Goal: Task Accomplishment & Management: Use online tool/utility

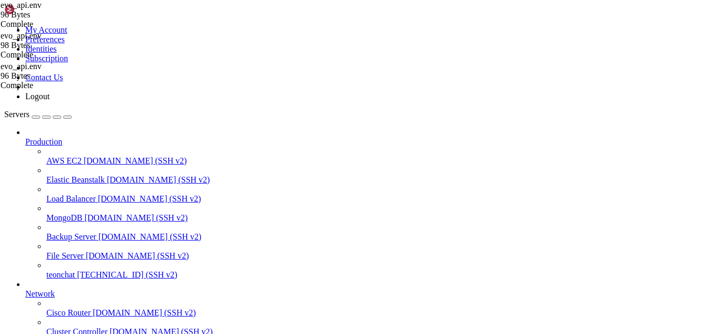
scroll to position [49570, 0]
drag, startPoint x: 18, startPoint y: 795, endPoint x: 105, endPoint y: 813, distance: 88.8
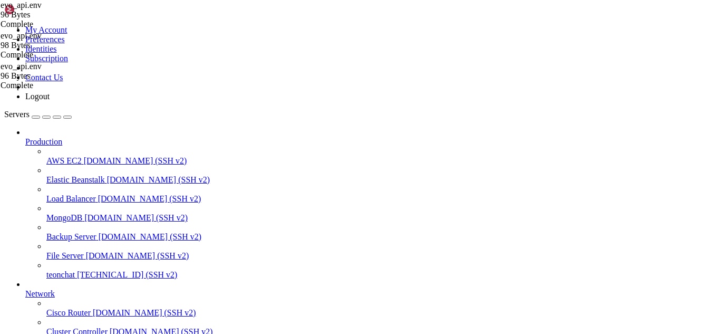
drag, startPoint x: 110, startPoint y: 826, endPoint x: 296, endPoint y: 812, distance: 186.6
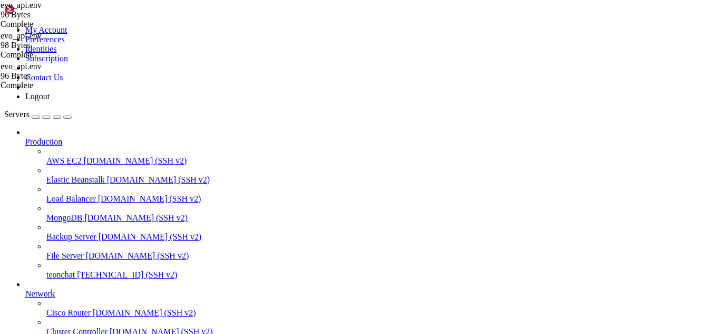
drag, startPoint x: 121, startPoint y: 803, endPoint x: 291, endPoint y: 812, distance: 171.0
drag, startPoint x: 130, startPoint y: 829, endPoint x: 121, endPoint y: 838, distance: 13.4
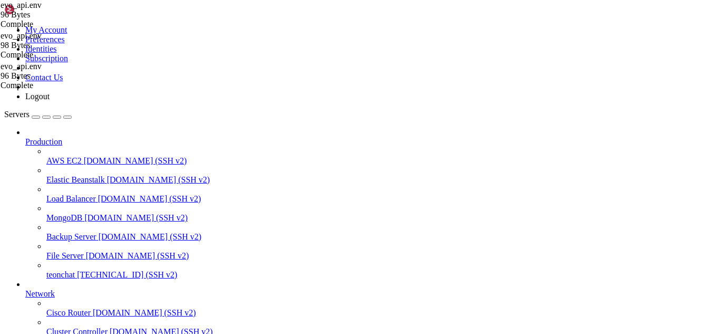
drag, startPoint x: 31, startPoint y: 748, endPoint x: 256, endPoint y: 754, distance: 225.1
drag, startPoint x: 179, startPoint y: 784, endPoint x: 105, endPoint y: 782, distance: 73.8
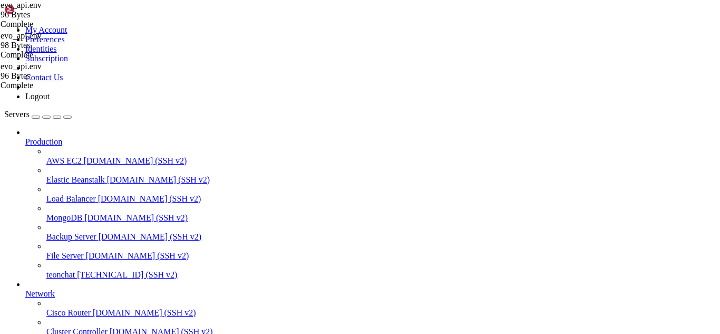
drag, startPoint x: 99, startPoint y: 783, endPoint x: 109, endPoint y: 798, distance: 17.8
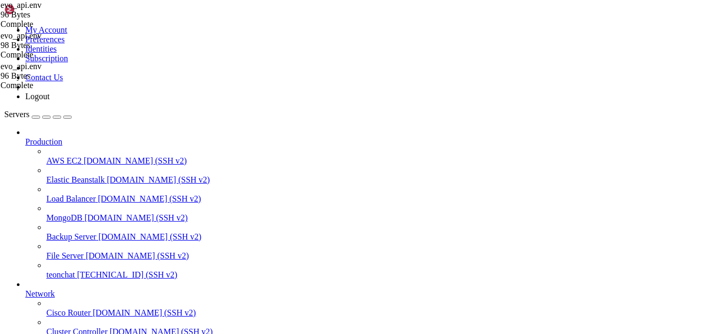
scroll to position [49858, 0]
drag, startPoint x: 112, startPoint y: 260, endPoint x: 237, endPoint y: 310, distance: 134.6
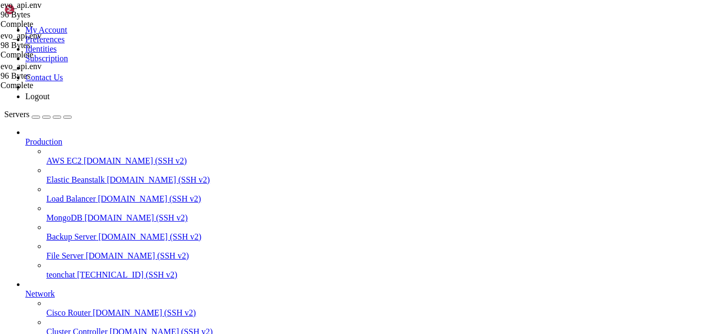
drag, startPoint x: 258, startPoint y: 767, endPoint x: 31, endPoint y: 765, distance: 227.2
drag, startPoint x: 63, startPoint y: 651, endPoint x: 42, endPoint y: 755, distance: 105.8
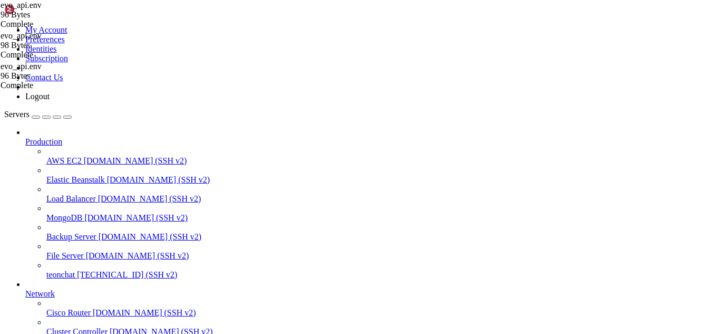
drag, startPoint x: 100, startPoint y: 747, endPoint x: 103, endPoint y: 776, distance: 28.7
drag, startPoint x: 112, startPoint y: 870, endPoint x: 89, endPoint y: 855, distance: 27.0
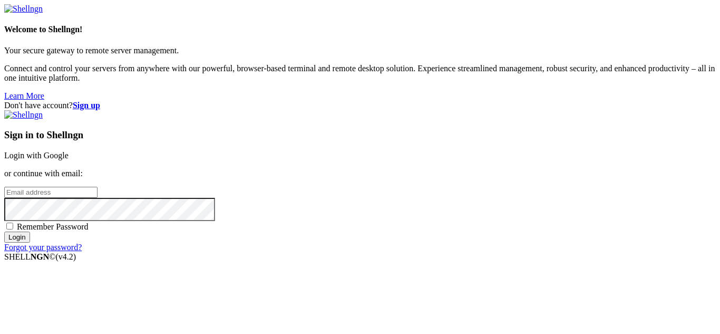
click at [69, 151] on link "Login with Google" at bounding box center [36, 155] width 64 height 9
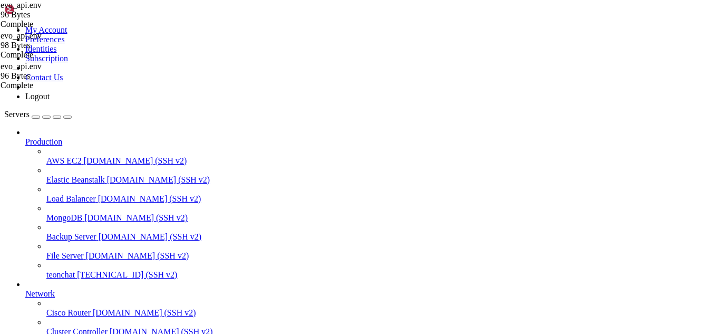
scroll to position [50264, 0]
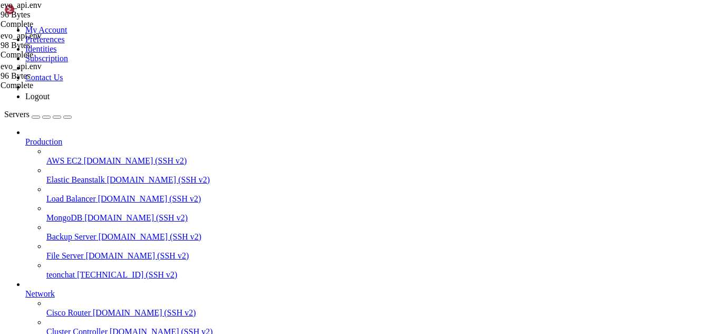
drag, startPoint x: 101, startPoint y: 740, endPoint x: 95, endPoint y: 799, distance: 59.3
copy div "docker-compose down docker-compose up -d"
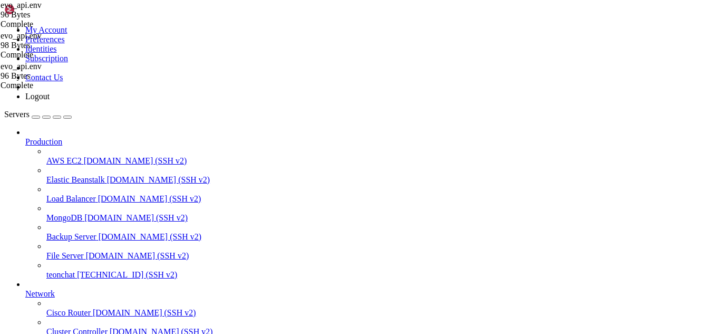
scroll to position [50440, 0]
drag, startPoint x: 101, startPoint y: 699, endPoint x: 89, endPoint y: 815, distance: 116.6
copy div "docker-compose down docker-compose up -d"
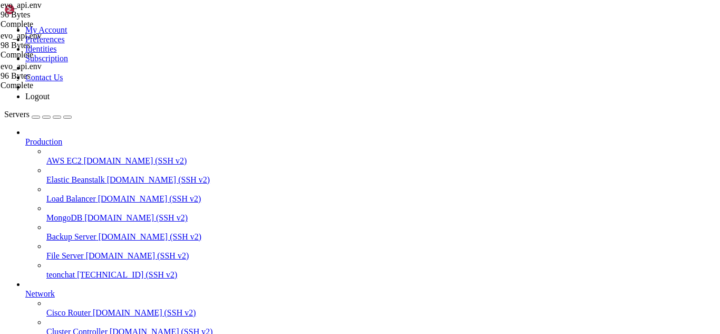
drag, startPoint x: 112, startPoint y: 869, endPoint x: 97, endPoint y: 848, distance: 25.7
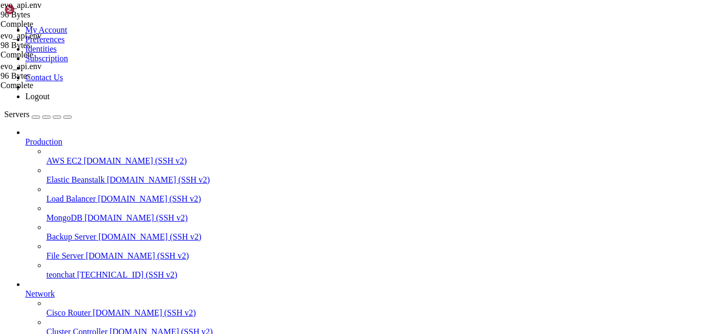
drag, startPoint x: 13, startPoint y: 623, endPoint x: 230, endPoint y: 726, distance: 239.8
drag, startPoint x: 99, startPoint y: 696, endPoint x: 94, endPoint y: 843, distance: 147.1
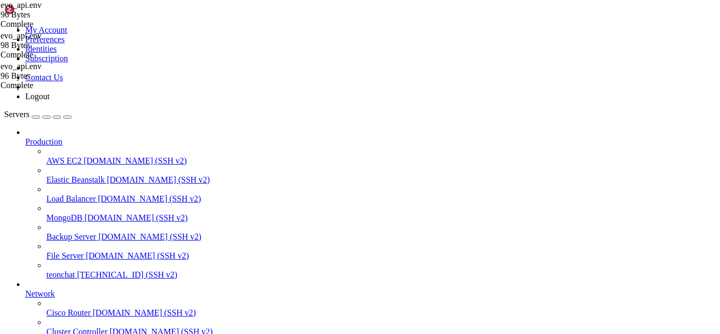
copy div "docker-compose down docker-compose up -d"
drag, startPoint x: 120, startPoint y: 869, endPoint x: 111, endPoint y: 874, distance: 10.6
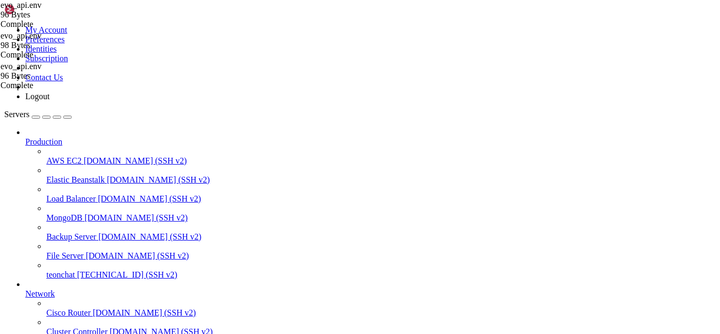
drag, startPoint x: 125, startPoint y: 866, endPoint x: 176, endPoint y: 865, distance: 50.6
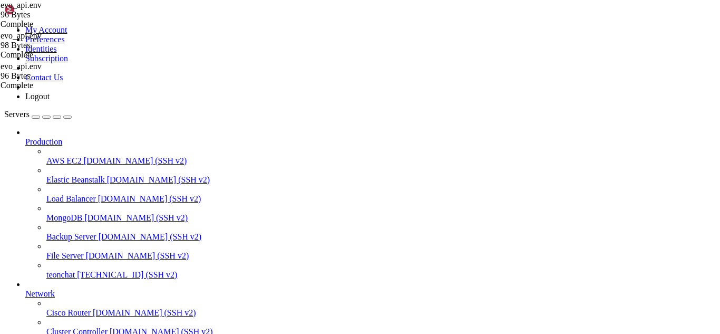
scroll to position [50862, 0]
drag, startPoint x: 88, startPoint y: 790, endPoint x: 101, endPoint y: 657, distance: 133.5
copy div "docker-compose down docker-compose up -d"
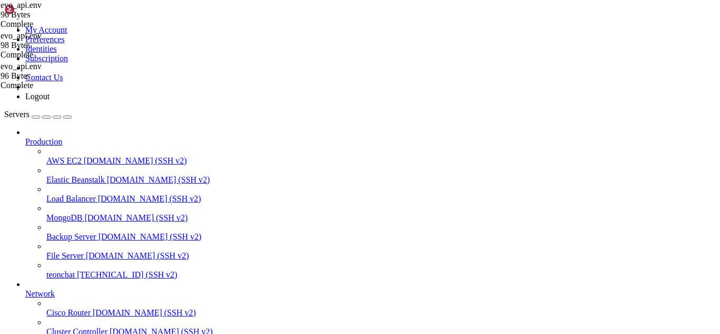
drag, startPoint x: 113, startPoint y: 866, endPoint x: 172, endPoint y: 874, distance: 59.0
drag, startPoint x: 161, startPoint y: 861, endPoint x: 179, endPoint y: 863, distance: 18.6
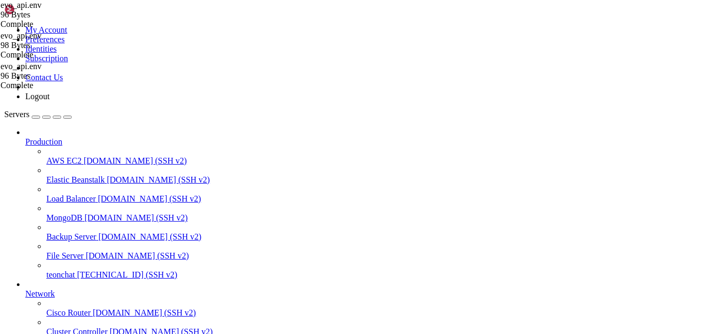
copy x-row "pp# docker-compose down"
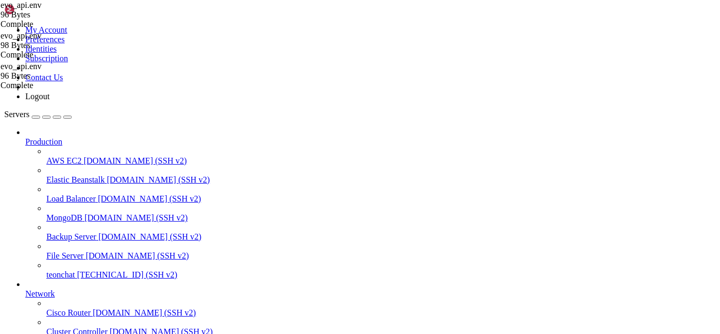
scroll to position [51445, 0]
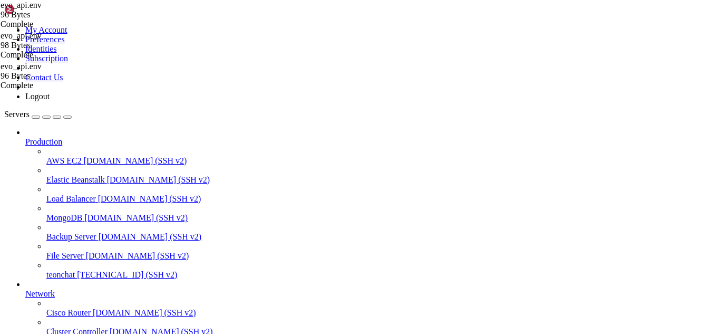
drag, startPoint x: 235, startPoint y: 860, endPoint x: 7, endPoint y: 843, distance: 228.3
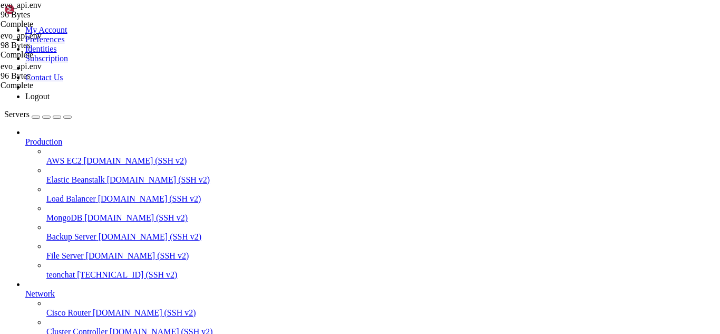
drag, startPoint x: 9, startPoint y: 843, endPoint x: 226, endPoint y: 859, distance: 216.7
copy div "root@teonchat:~/meuapp# docker exec -it typebot-db psql -U postgres -d typebot …"
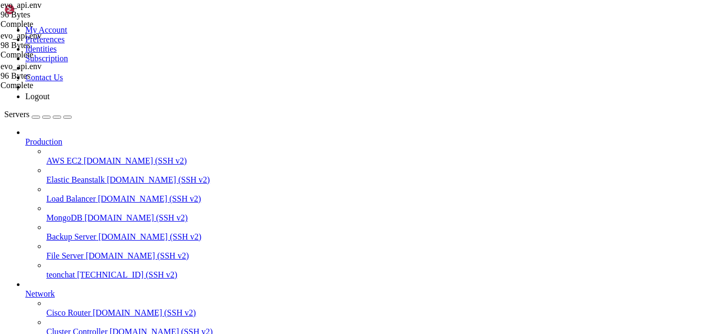
drag, startPoint x: 312, startPoint y: 843, endPoint x: 100, endPoint y: 842, distance: 211.9
copy x-row "docker exec -it typebot-db psql -U postgres -d typebot"
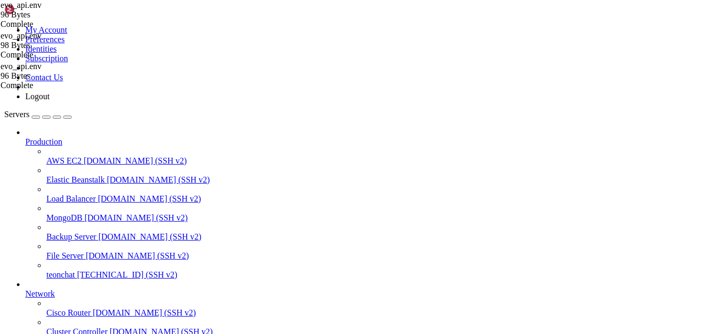
drag, startPoint x: 131, startPoint y: 873, endPoint x: 131, endPoint y: 866, distance: 6.3
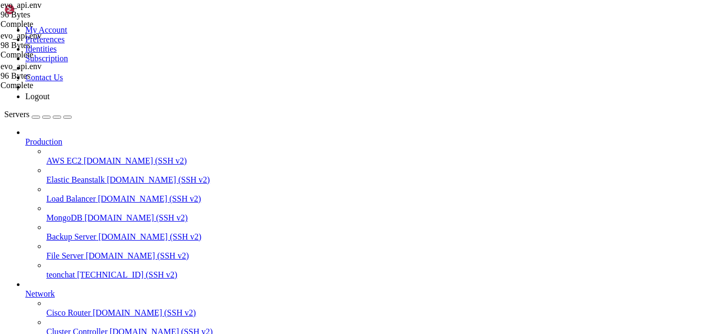
scroll to position [51511, 0]
drag, startPoint x: 124, startPoint y: 862, endPoint x: 110, endPoint y: 867, distance: 14.7
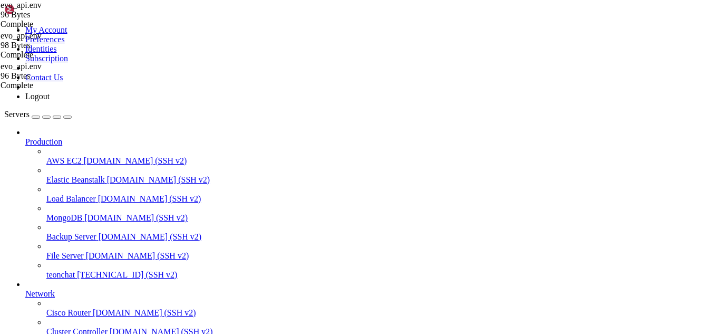
drag, startPoint x: 46, startPoint y: 866, endPoint x: 229, endPoint y: 816, distance: 189.5
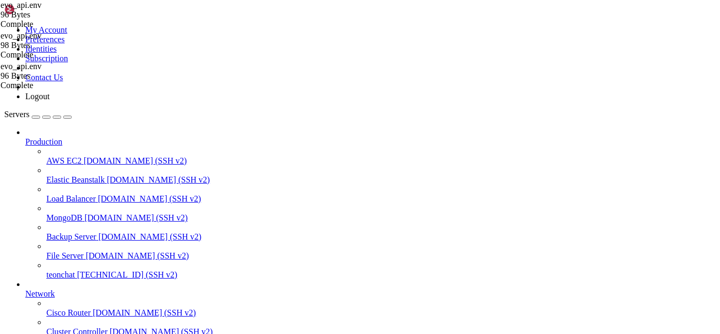
drag, startPoint x: 77, startPoint y: 863, endPoint x: 218, endPoint y: 866, distance: 140.7
drag, startPoint x: 12, startPoint y: 707, endPoint x: 250, endPoint y: 866, distance: 286.5
copy div "id | name | email | emailVerified | image | createdAt | lastActivityAt | id | n…"
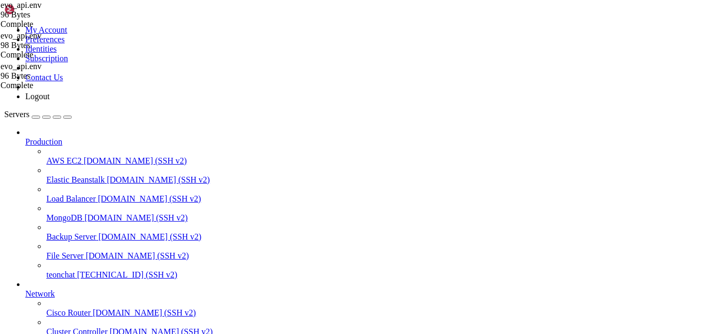
drag, startPoint x: 190, startPoint y: 39, endPoint x: 190, endPoint y: 60, distance: 21.1
drag, startPoint x: 9, startPoint y: 657, endPoint x: 35, endPoint y: 749, distance: 95.9
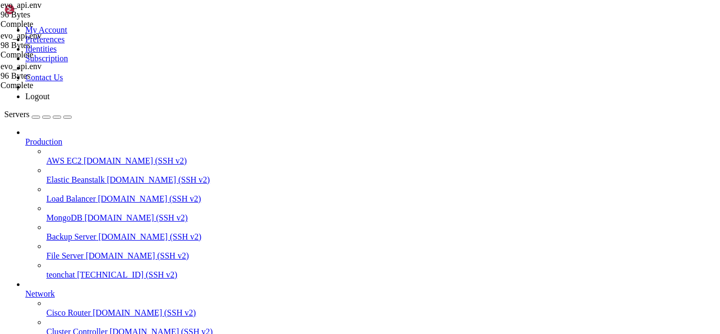
copy div "id | name | email | emailVerified | image | createdAt | lastActivityAt | update…"
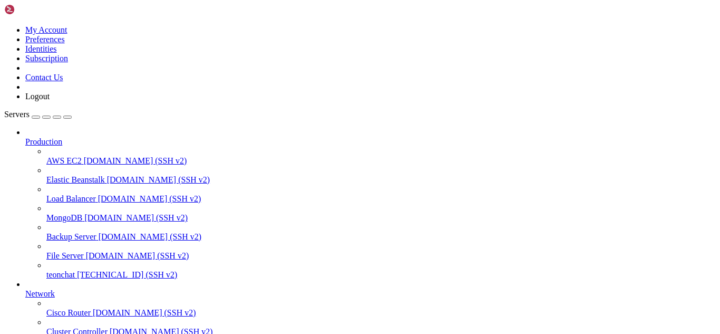
click at [73, 270] on span "teonchat" at bounding box center [60, 274] width 28 height 9
drag, startPoint x: 124, startPoint y: 805, endPoint x: 109, endPoint y: 800, distance: 16.2
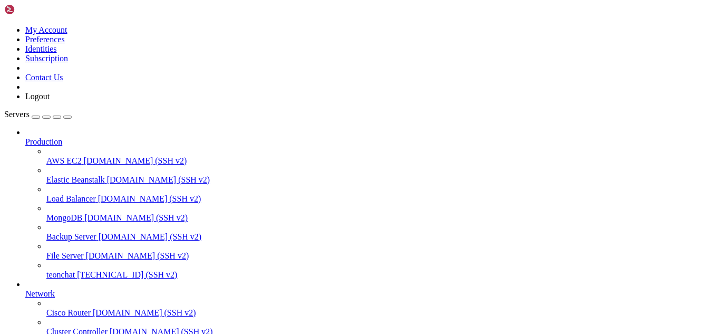
drag, startPoint x: 165, startPoint y: 846, endPoint x: 147, endPoint y: 837, distance: 20.5
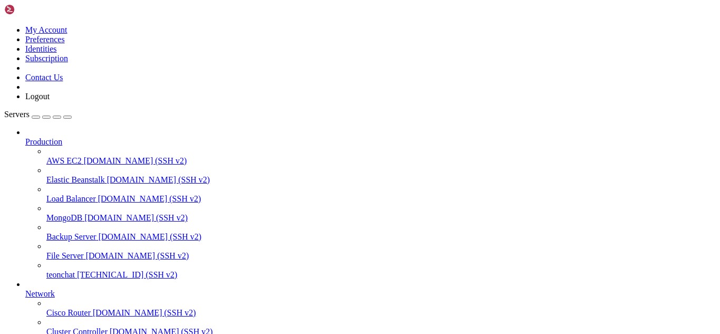
drag, startPoint x: 145, startPoint y: 848, endPoint x: 125, endPoint y: 842, distance: 20.3
drag, startPoint x: 125, startPoint y: 842, endPoint x: 131, endPoint y: 843, distance: 5.9
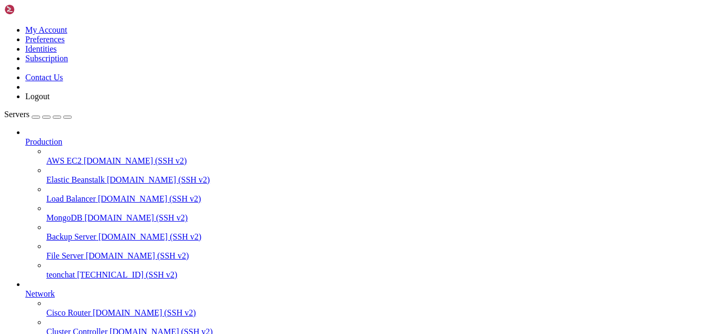
scroll to position [89, 0]
drag, startPoint x: 188, startPoint y: 841, endPoint x: 157, endPoint y: 827, distance: 33.8
drag, startPoint x: 154, startPoint y: 831, endPoint x: 152, endPoint y: 845, distance: 14.3
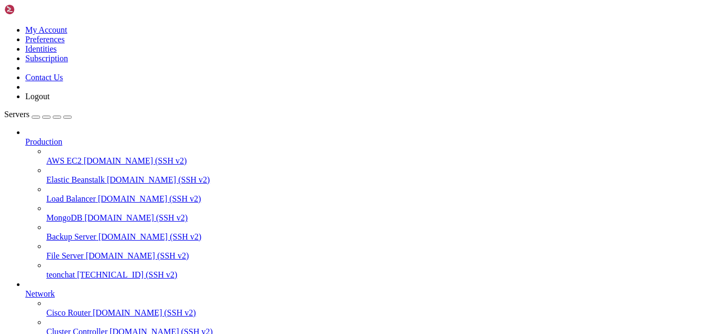
scroll to position [111, 0]
drag, startPoint x: 175, startPoint y: 842, endPoint x: 142, endPoint y: 844, distance: 33.2
drag, startPoint x: 167, startPoint y: 843, endPoint x: 150, endPoint y: 844, distance: 17.4
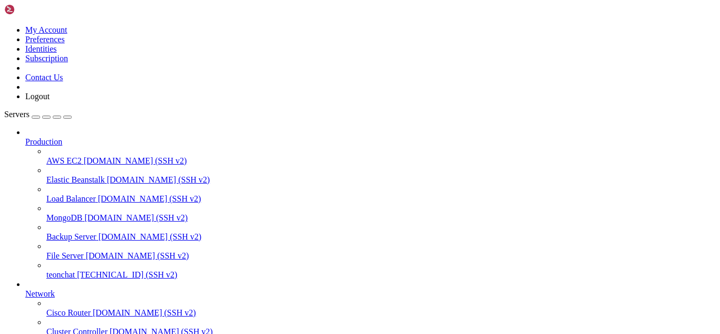
drag, startPoint x: 130, startPoint y: 842, endPoint x: 101, endPoint y: 825, distance: 33.5
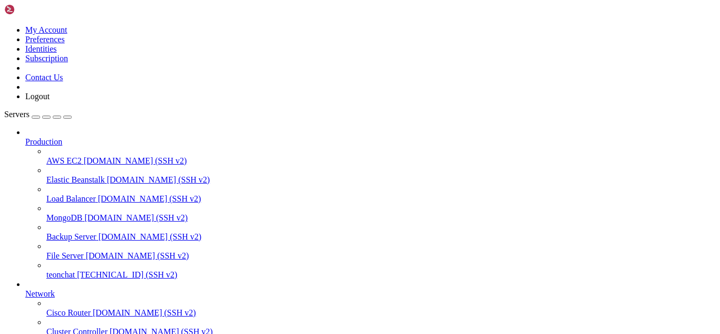
drag, startPoint x: 115, startPoint y: 843, endPoint x: 82, endPoint y: 848, distance: 34.1
drag, startPoint x: 141, startPoint y: 840, endPoint x: 125, endPoint y: 842, distance: 16.0
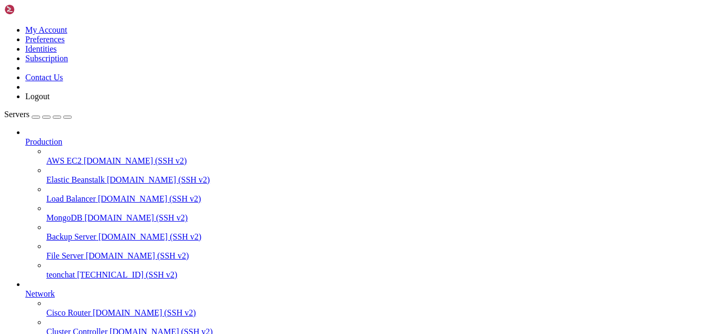
scroll to position [539, 0]
